Goal: Contribute content: Add original content to the website for others to see

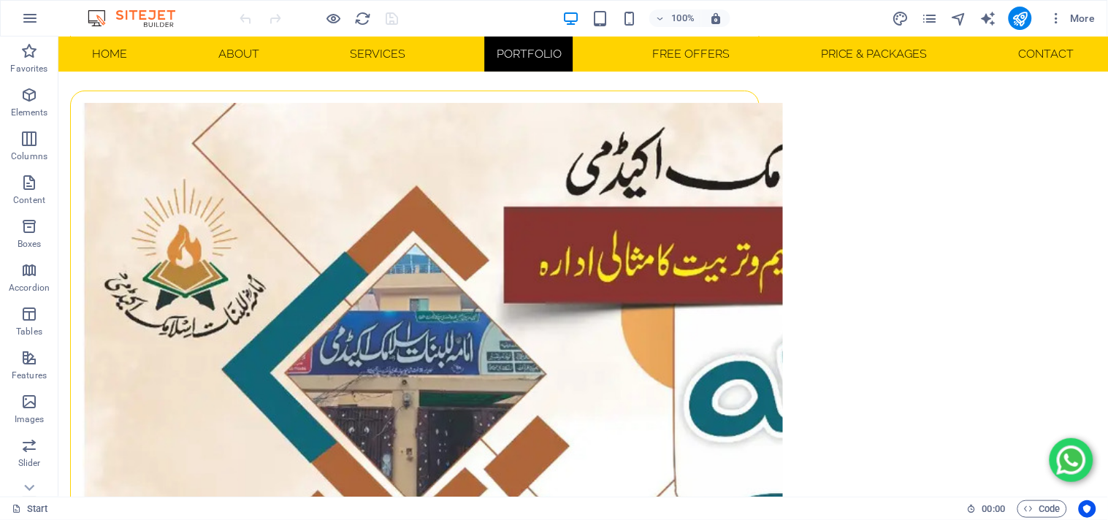
scroll to position [11416, 0]
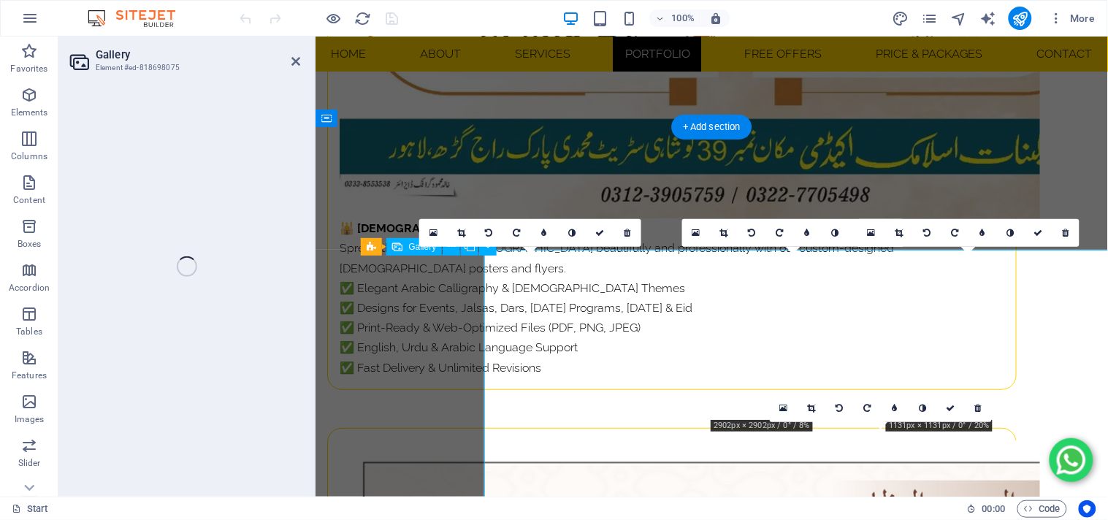
select select "4"
select select "px"
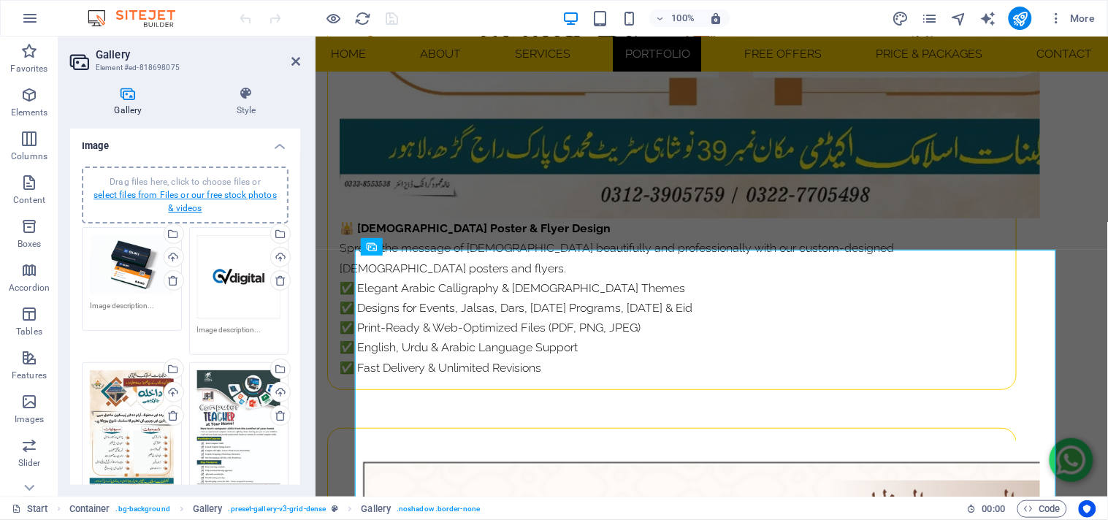
click at [185, 203] on link "select files from Files or our free stock photos & videos" at bounding box center [184, 201] width 183 height 23
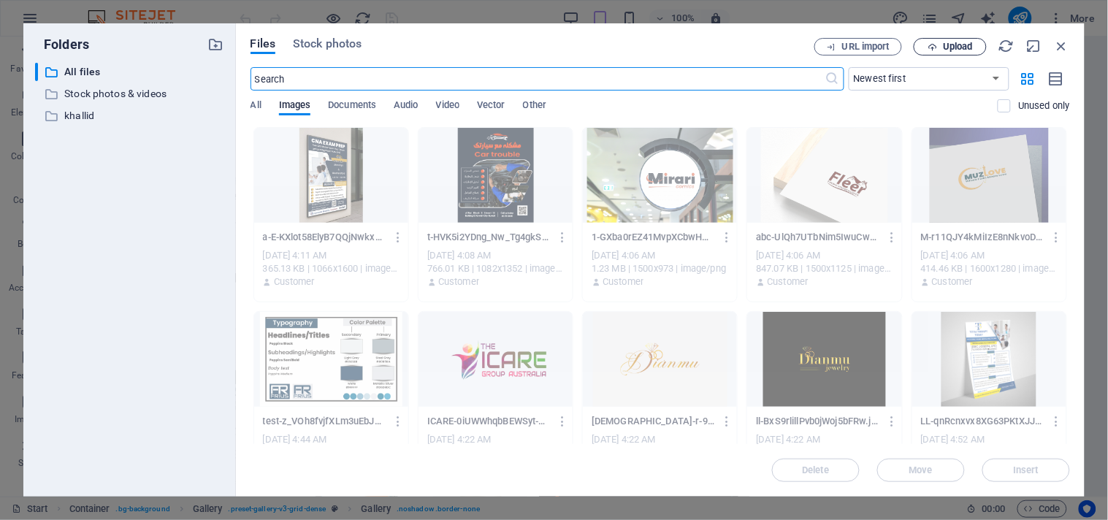
scroll to position [9050, 0]
click at [955, 48] on span "Upload" at bounding box center [958, 46] width 30 height 9
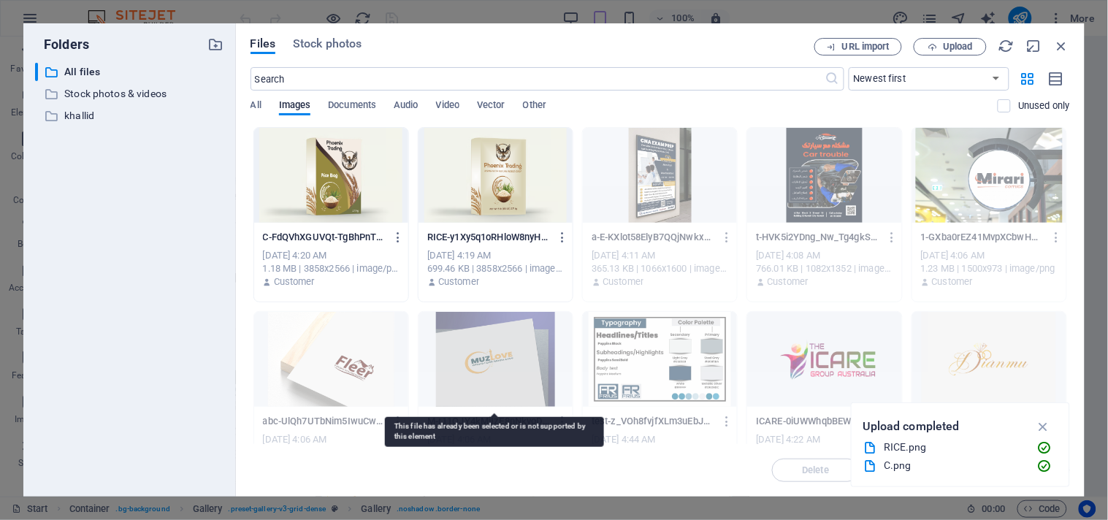
click at [488, 205] on div at bounding box center [495, 175] width 154 height 95
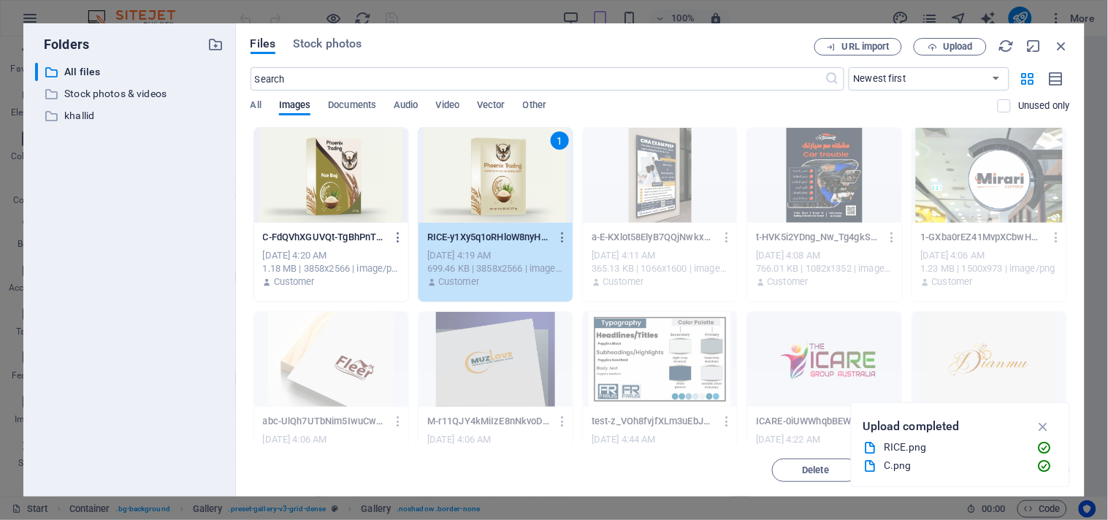
click at [315, 197] on div at bounding box center [331, 175] width 154 height 95
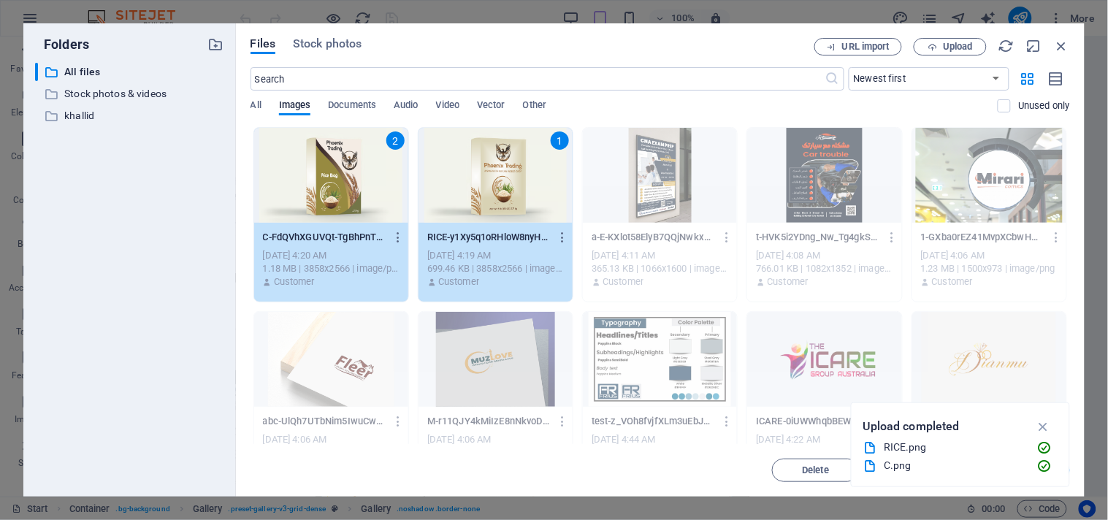
click at [1044, 423] on icon "button" at bounding box center [1043, 426] width 17 height 16
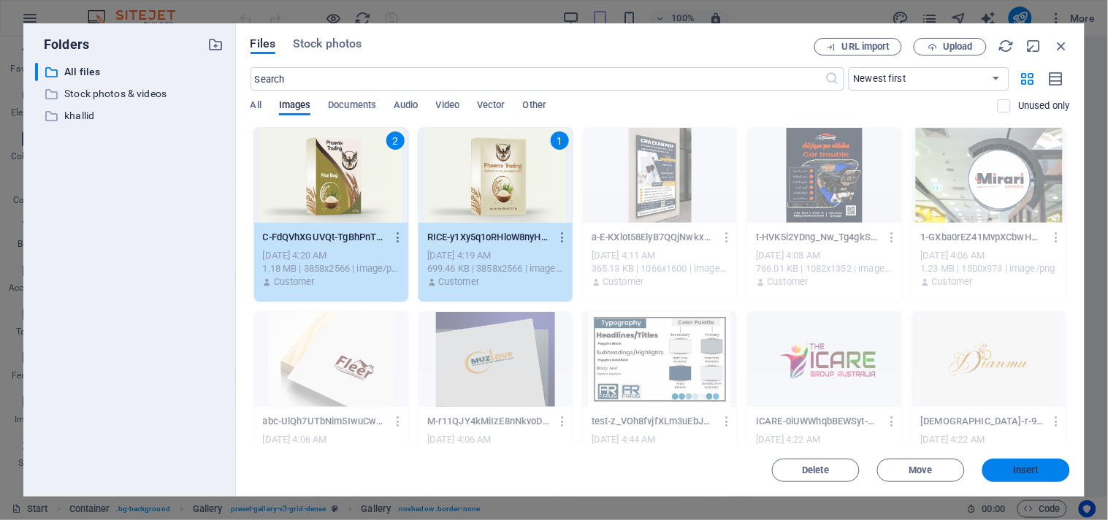
click at [1026, 470] on span "Insert" at bounding box center [1026, 470] width 26 height 9
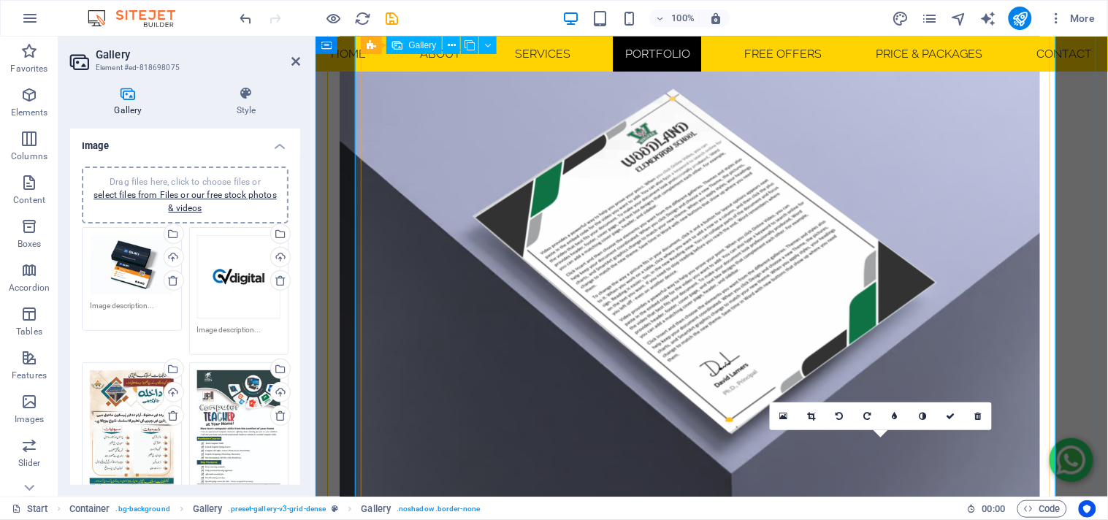
scroll to position [12460, 0]
